Goal: Contribute content

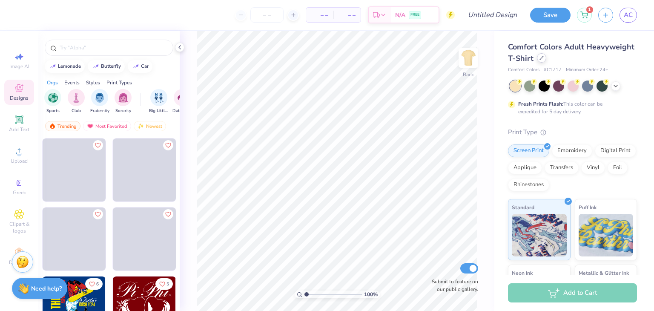
click at [546, 60] on div at bounding box center [541, 57] width 9 height 9
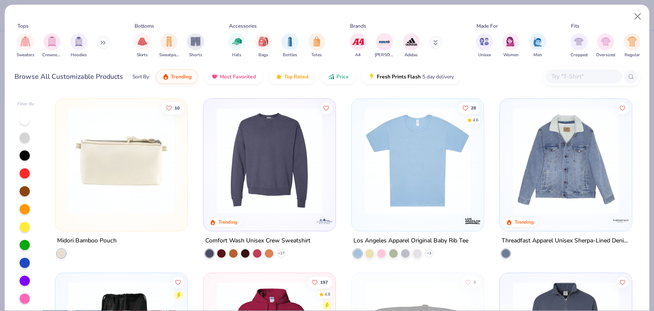
click at [574, 80] on input "text" at bounding box center [584, 77] width 66 height 10
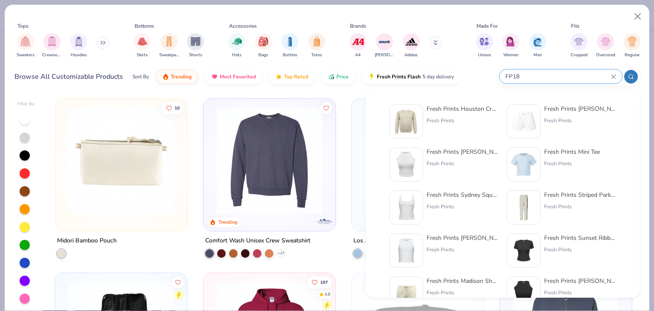
type input "FP18"
click at [471, 124] on div "Fresh Prints" at bounding box center [463, 121] width 72 height 8
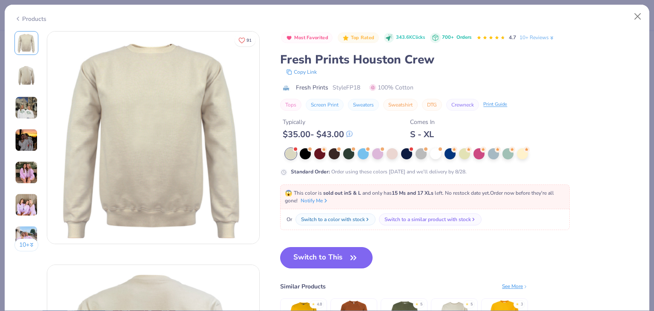
click at [335, 262] on button "Switch to This" at bounding box center [326, 257] width 92 height 21
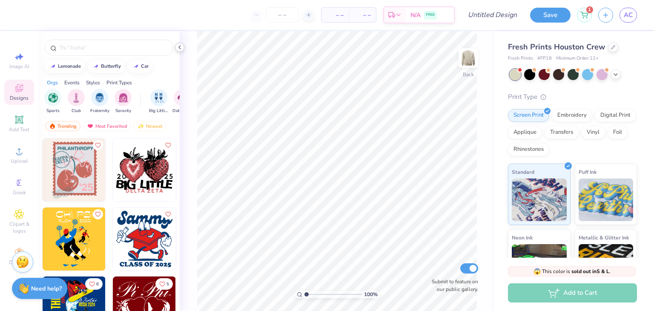
click at [179, 46] on polyline at bounding box center [180, 47] width 2 height 3
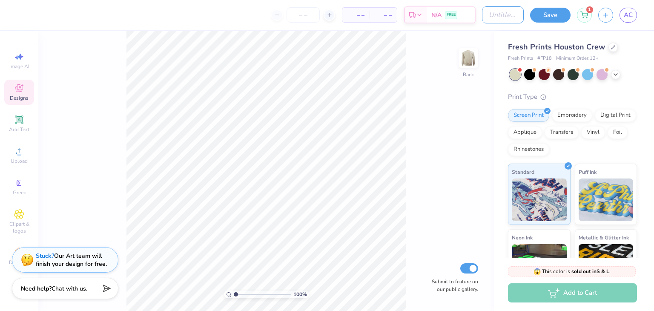
click at [482, 14] on input "Design Title" at bounding box center [503, 14] width 42 height 17
type input "dfc"
click at [301, 12] on input "number" at bounding box center [303, 14] width 33 height 15
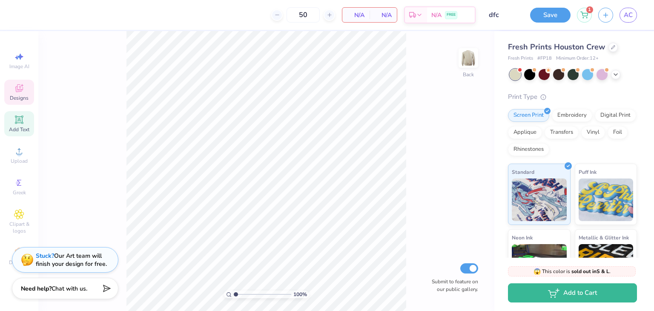
type input "50"
click at [17, 130] on span "Add Text" at bounding box center [19, 129] width 20 height 7
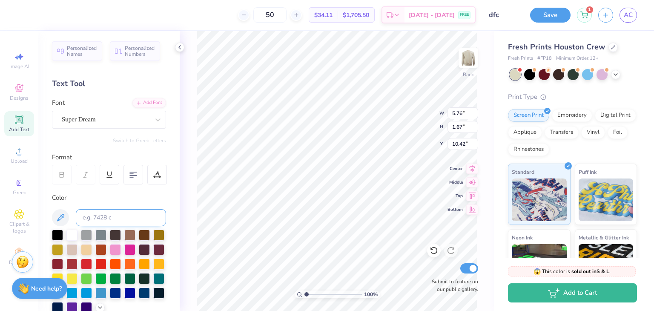
drag, startPoint x: 56, startPoint y: 234, endPoint x: 83, endPoint y: 220, distance: 30.7
click at [57, 235] on div at bounding box center [57, 235] width 11 height 11
click at [178, 47] on icon at bounding box center [179, 47] width 7 height 7
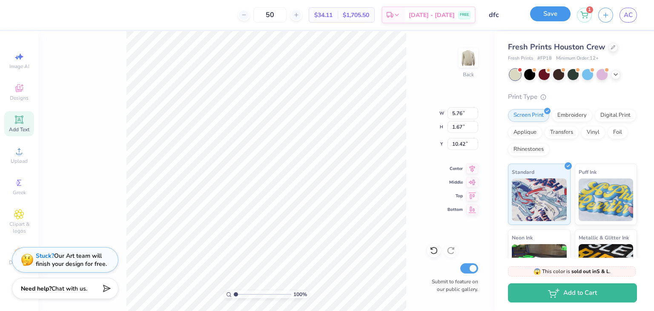
click at [540, 18] on button "Save" at bounding box center [550, 13] width 40 height 15
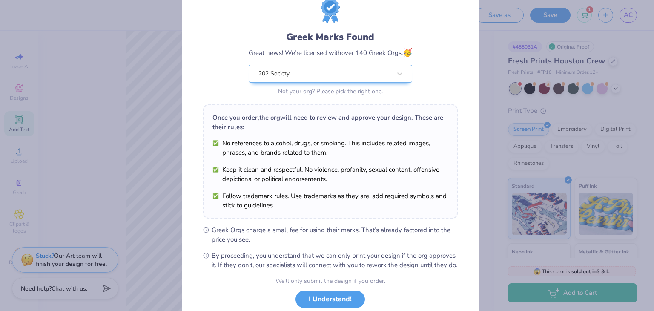
scroll to position [87, 0]
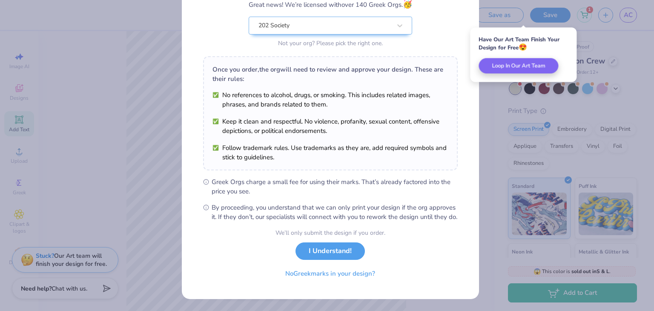
click at [335, 256] on button "I Understand!" at bounding box center [330, 250] width 69 height 17
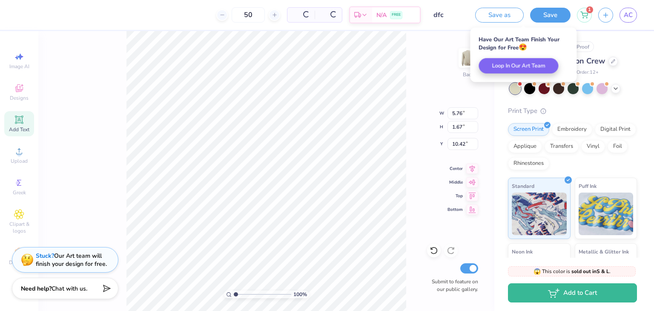
scroll to position [0, 0]
click at [441, 55] on div "100 % Back W 5.76 5.76 " H 1.67 1.67 " Y 10.42 10.42 " Center Middle Top Bottom…" at bounding box center [266, 171] width 456 height 280
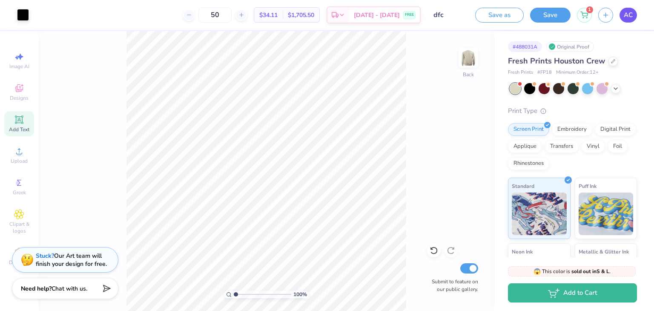
click at [634, 17] on link "AC" at bounding box center [628, 15] width 17 height 15
